Goal: Communication & Community: Answer question/provide support

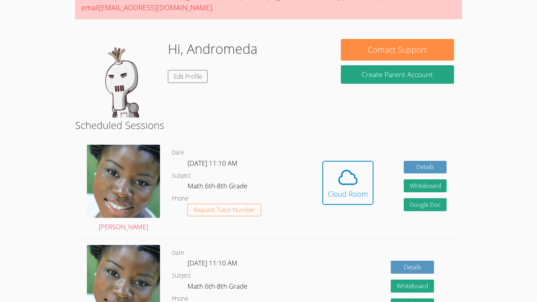
scroll to position [62, 0]
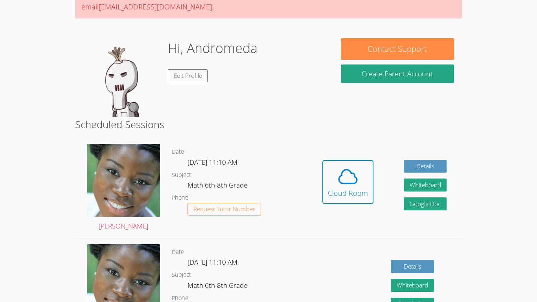
click at [331, 187] on div "Cloud Room" at bounding box center [348, 192] width 40 height 11
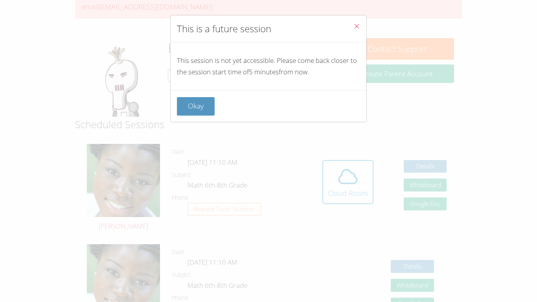
click at [355, 22] on span "Close" at bounding box center [356, 26] width 7 height 9
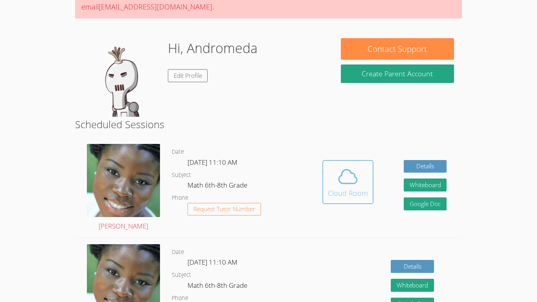
click at [326, 171] on button "Cloud Room" at bounding box center [347, 182] width 51 height 44
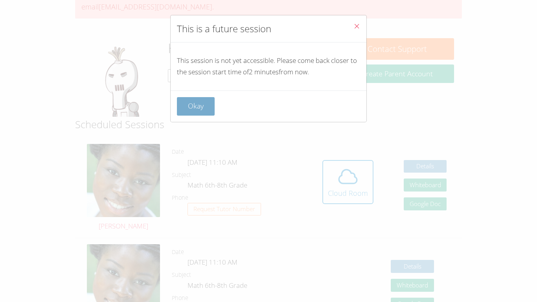
click at [185, 107] on button "Okay" at bounding box center [196, 106] width 38 height 18
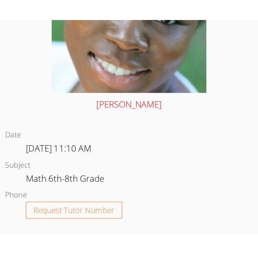
scroll to position [328, 0]
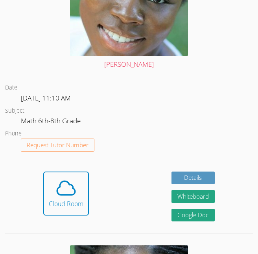
click at [43, 172] on button "Cloud Room" at bounding box center [66, 194] width 46 height 44
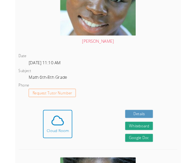
scroll to position [339, 0]
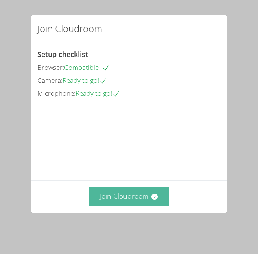
click at [125, 205] on button "Join Cloudroom" at bounding box center [129, 196] width 81 height 19
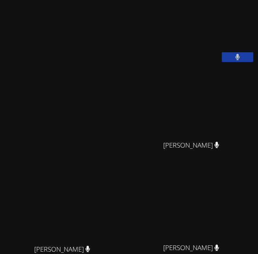
click at [233, 62] on button at bounding box center [237, 57] width 31 height 10
click at [239, 61] on icon at bounding box center [237, 57] width 8 height 7
click at [239, 61] on icon at bounding box center [237, 57] width 5 height 7
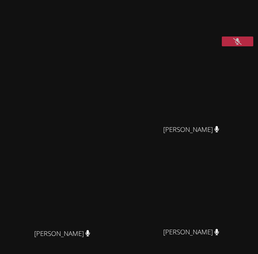
click at [238, 46] on button at bounding box center [237, 42] width 31 height 10
click at [227, 46] on button at bounding box center [237, 42] width 31 height 10
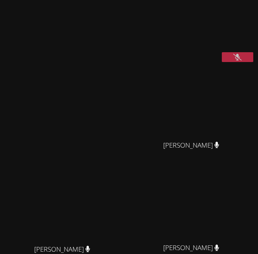
scroll to position [200, 0]
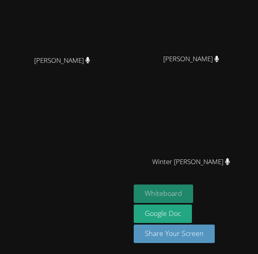
click at [170, 195] on button "Whiteboard" at bounding box center [163, 194] width 59 height 18
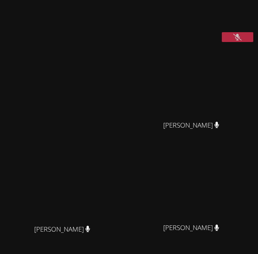
scroll to position [0, 0]
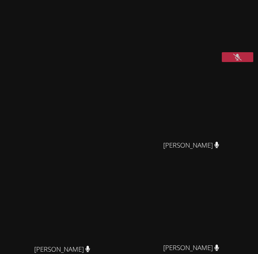
click at [234, 61] on icon at bounding box center [237, 57] width 8 height 7
click at [234, 62] on button at bounding box center [237, 57] width 31 height 10
click at [240, 61] on icon at bounding box center [237, 57] width 8 height 7
click at [240, 61] on icon at bounding box center [237, 57] width 5 height 7
click at [244, 64] on div at bounding box center [237, 58] width 31 height 12
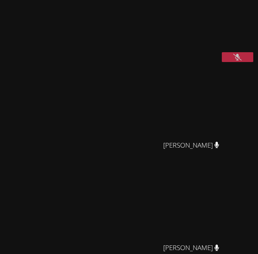
click at [239, 61] on icon at bounding box center [237, 57] width 8 height 7
click at [225, 62] on button at bounding box center [237, 57] width 31 height 10
click at [245, 62] on button at bounding box center [237, 57] width 31 height 10
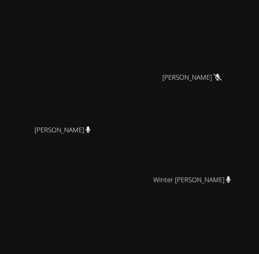
click at [226, 183] on icon at bounding box center [228, 179] width 5 height 7
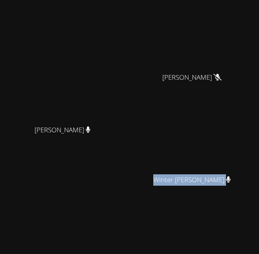
click at [226, 183] on icon at bounding box center [228, 179] width 5 height 7
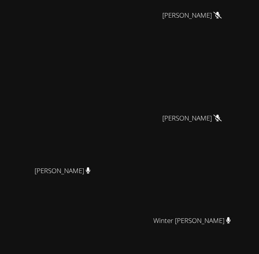
click at [223, 192] on video at bounding box center [195, 178] width 118 height 68
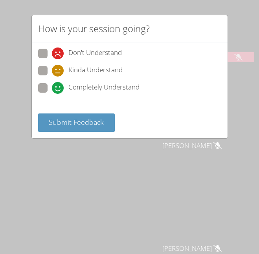
click at [52, 94] on span at bounding box center [52, 94] width 0 height 0
click at [52, 90] on input "Completely Understand" at bounding box center [55, 86] width 7 height 7
radio input "true"
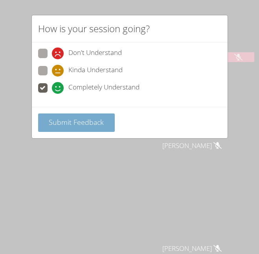
click at [93, 129] on button "Submit Feedback" at bounding box center [76, 123] width 77 height 18
